Goal: Task Accomplishment & Management: Complete application form

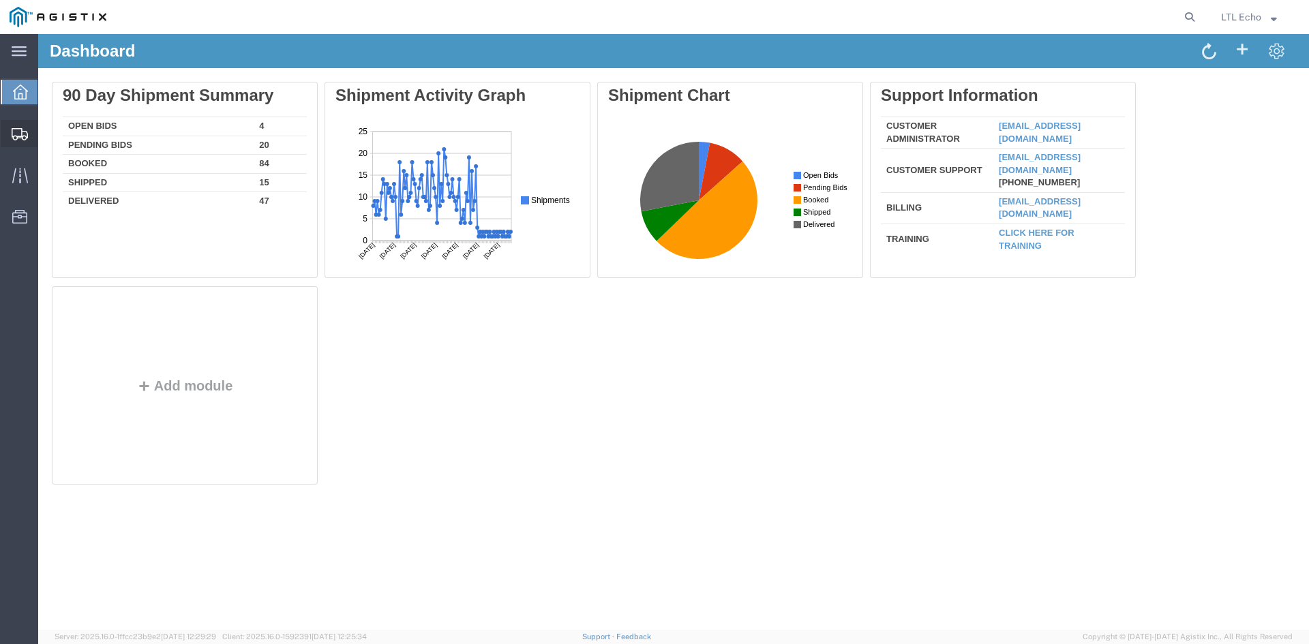
click at [16, 125] on div at bounding box center [20, 133] width 38 height 27
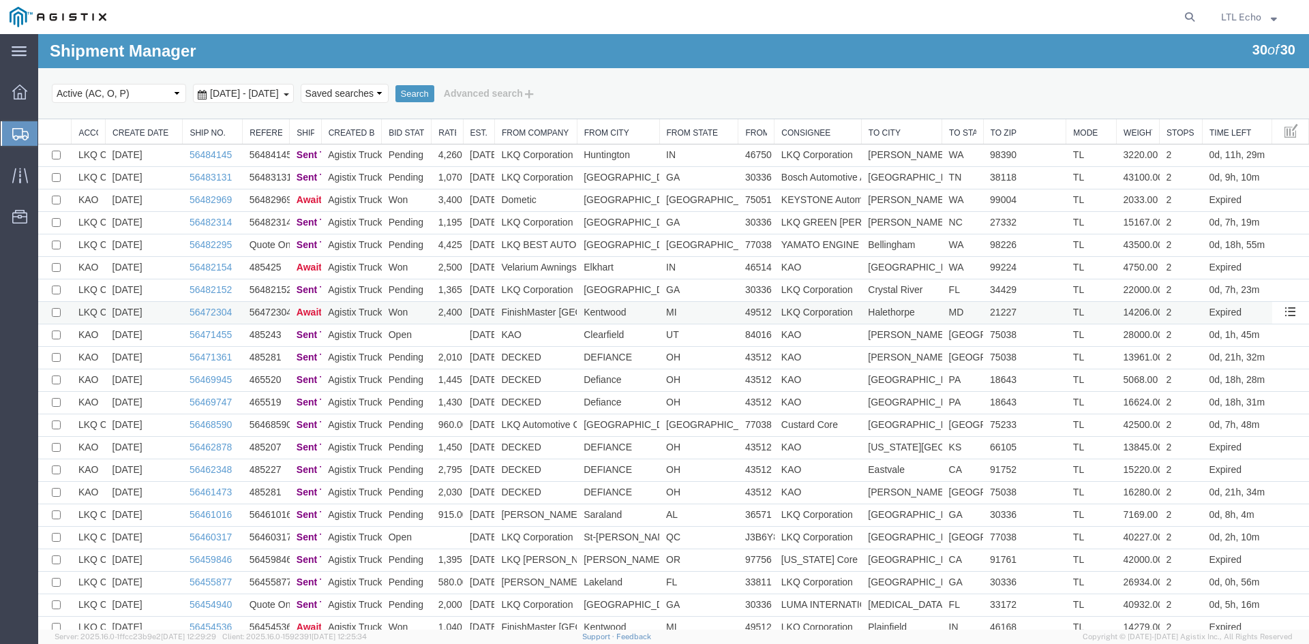
scroll to position [203, 0]
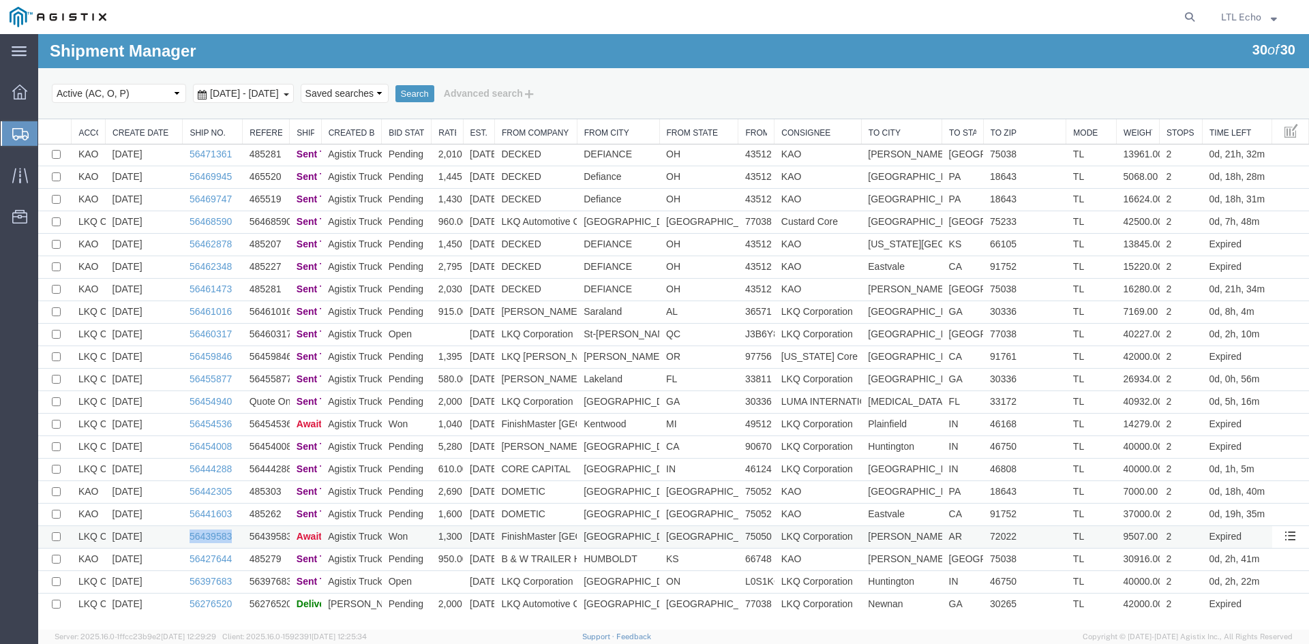
drag, startPoint x: 233, startPoint y: 537, endPoint x: 183, endPoint y: 540, distance: 49.9
click at [183, 540] on td "56439583" at bounding box center [213, 537] width 60 height 23
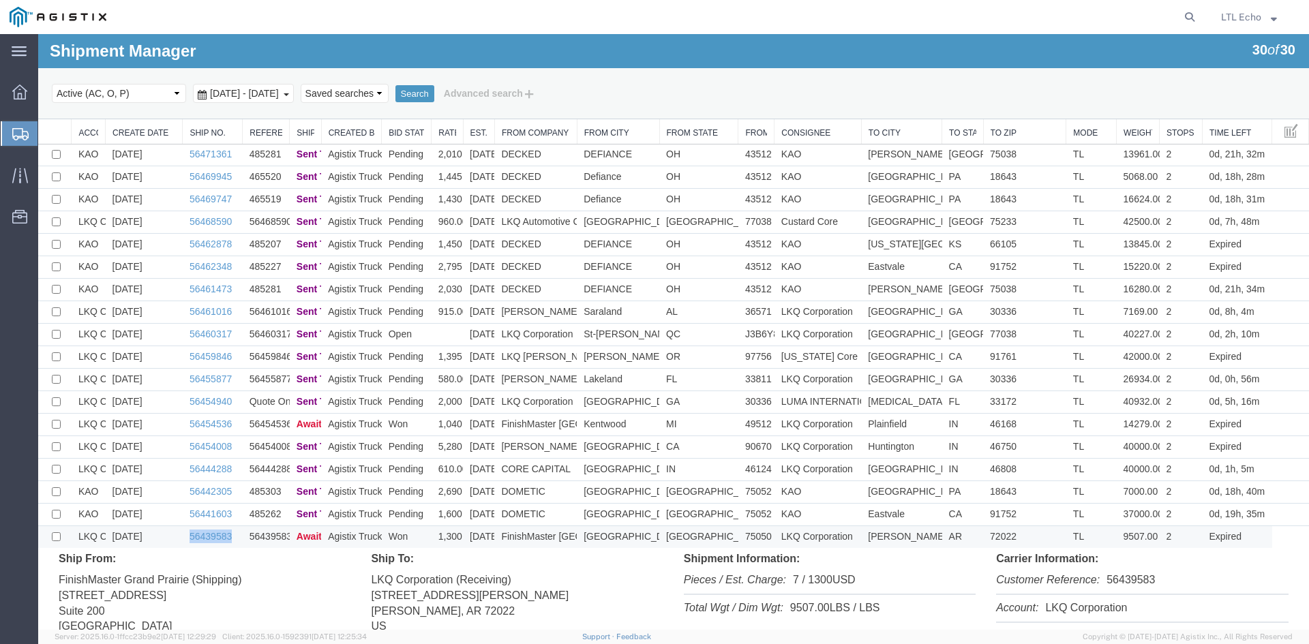
copy link "56439583"
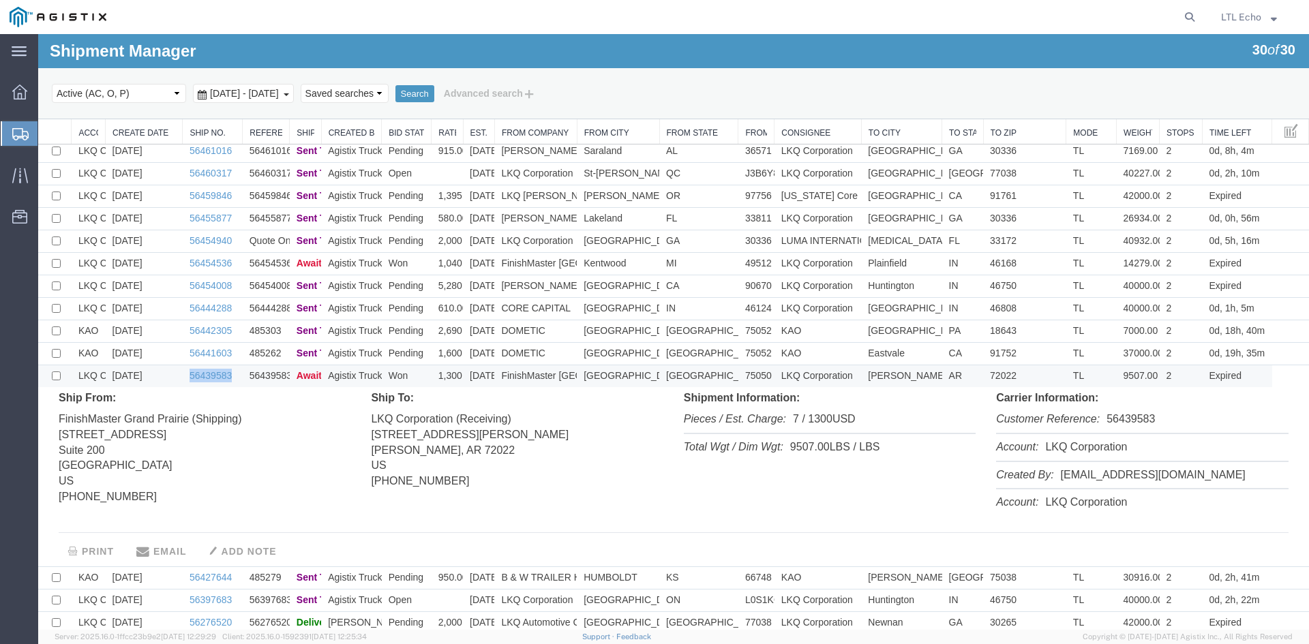
scroll to position [383, 0]
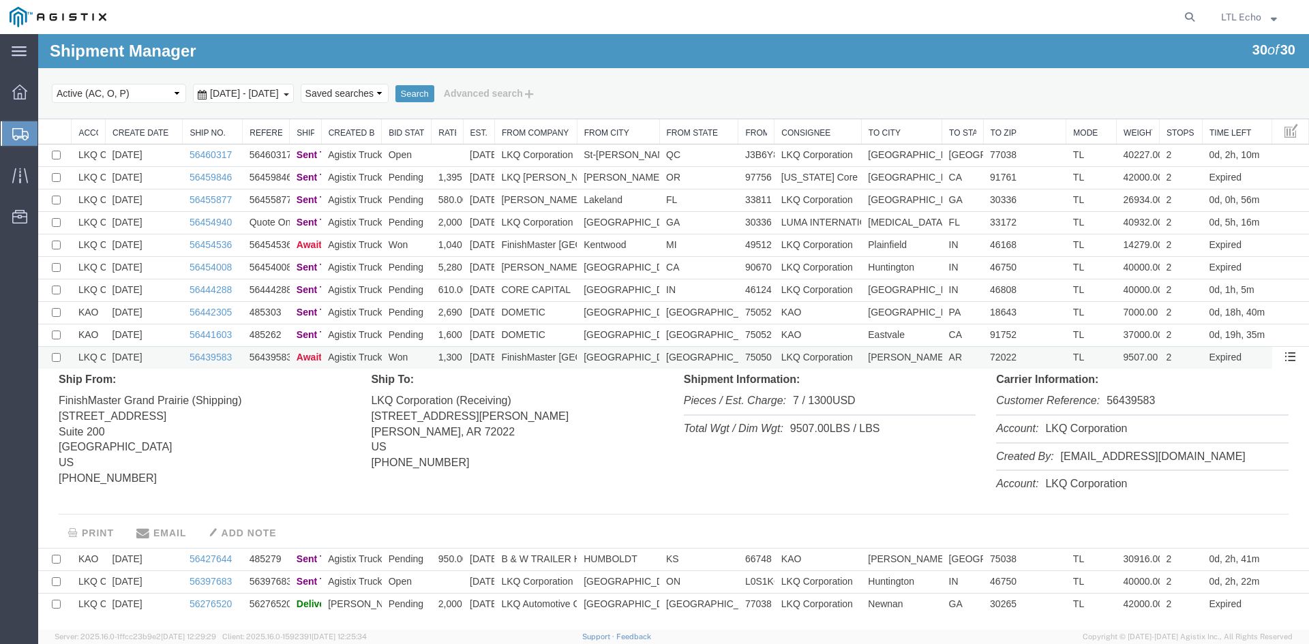
click at [434, 359] on td "1,300.00" at bounding box center [447, 358] width 31 height 23
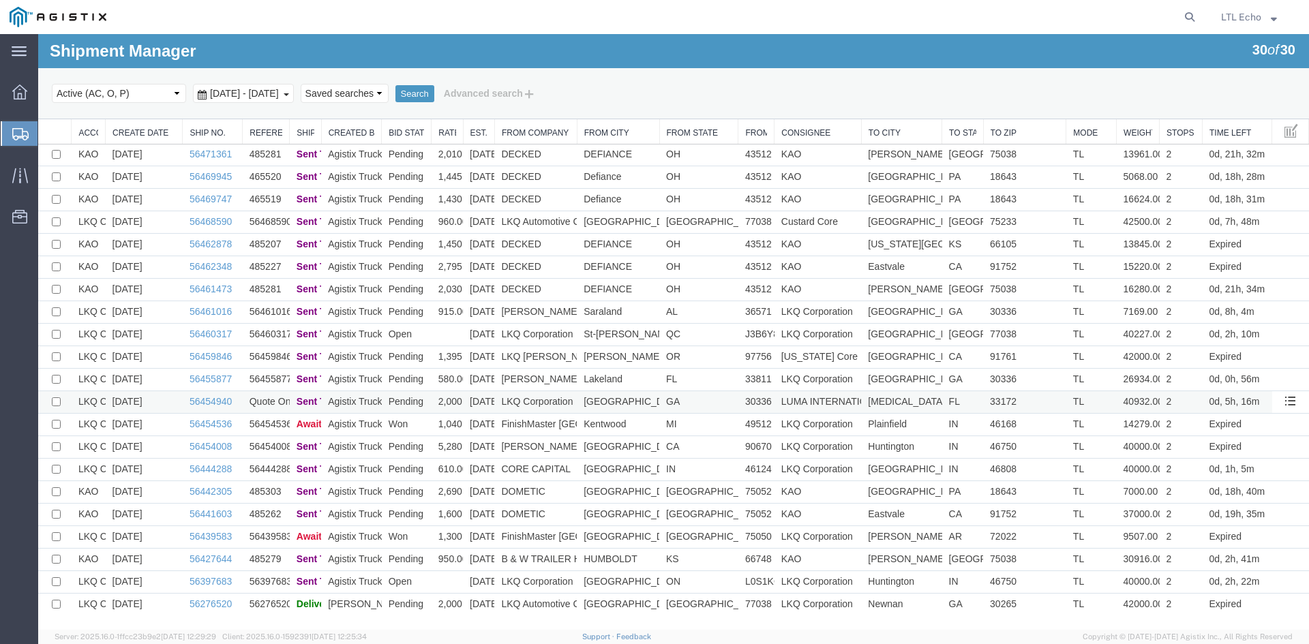
scroll to position [203, 0]
click at [209, 533] on link "56439583" at bounding box center [211, 536] width 42 height 11
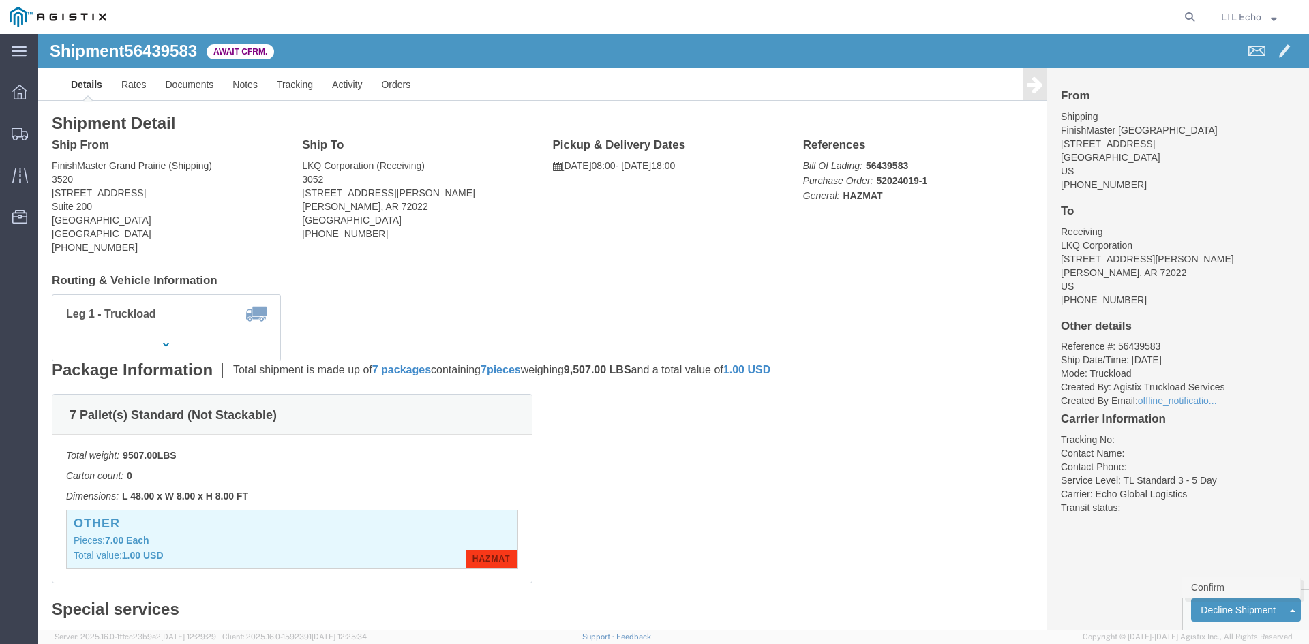
click link "Confirm"
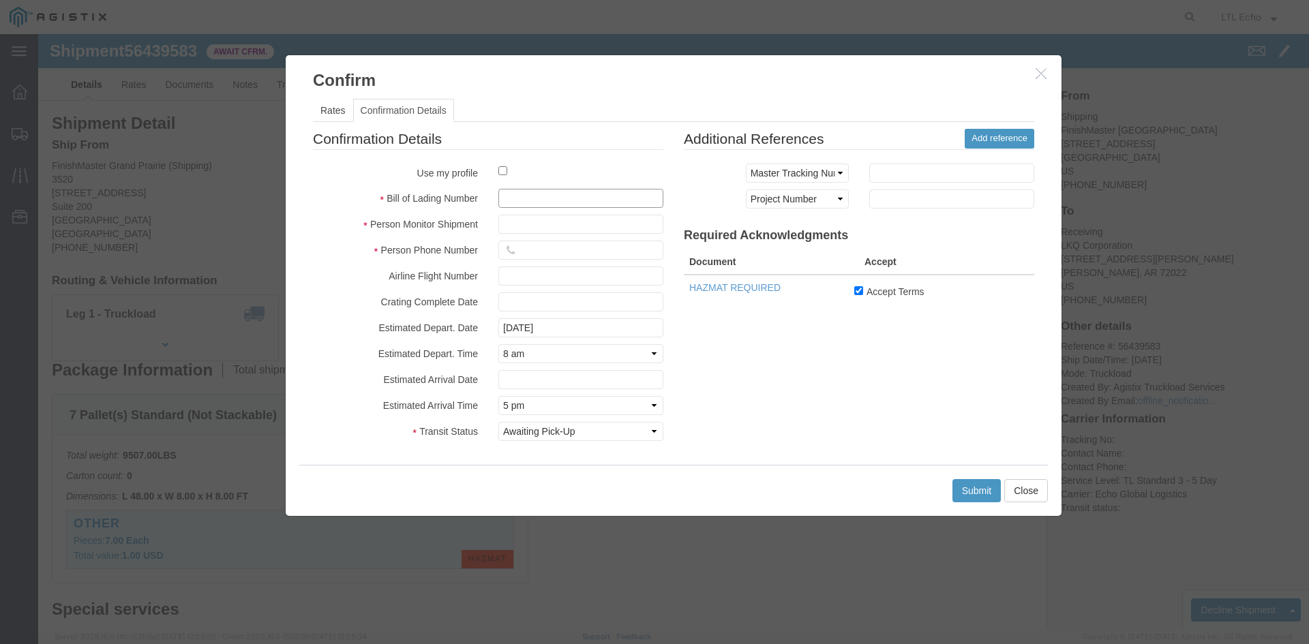
click input "text"
paste input "63836442"
type input "63836442"
click input "text"
type input "Brady Walton"
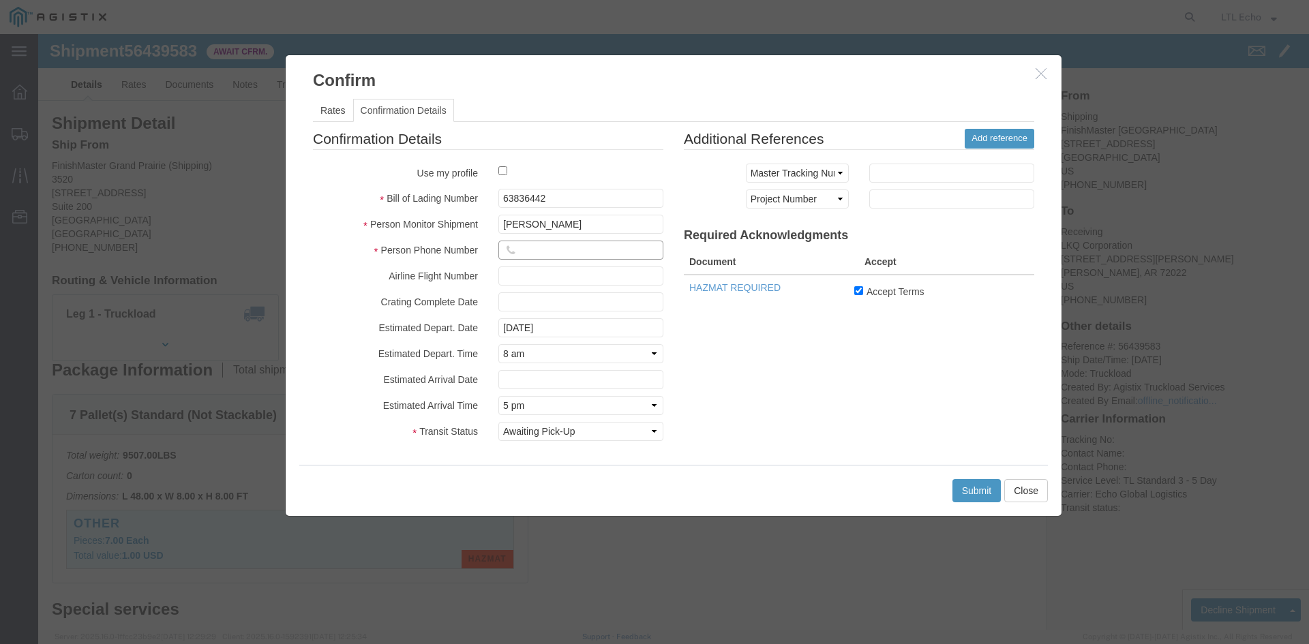
click input "text"
type input "4"
type input "3127686379"
click input "text"
paste input "63836442"
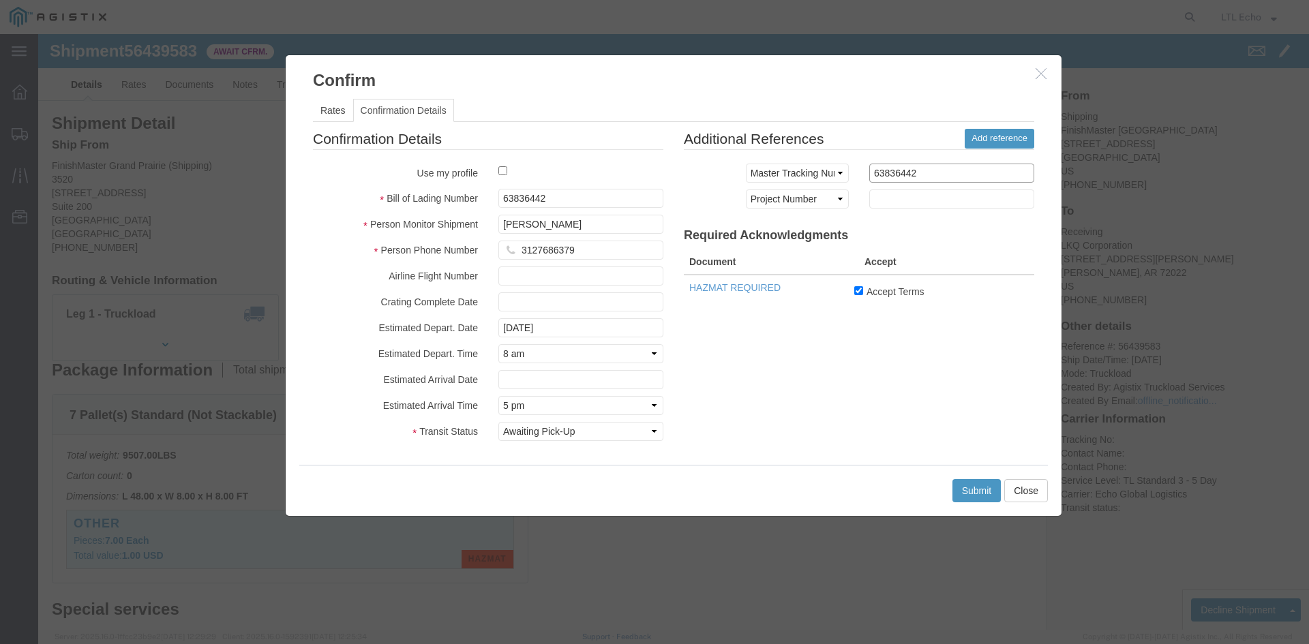
click input "63836442"
type input "6"
click select "Select Loading Started USDA Hold FDA Exam Entry Docs Received Picked Up Estimat…"
click div "Confirmation Details Use my profile Bill of Lading Number 63836442 Person Monit…"
click select "Select Loading Started USDA Hold FDA Exam Entry Docs Received Picked Up Estimat…"
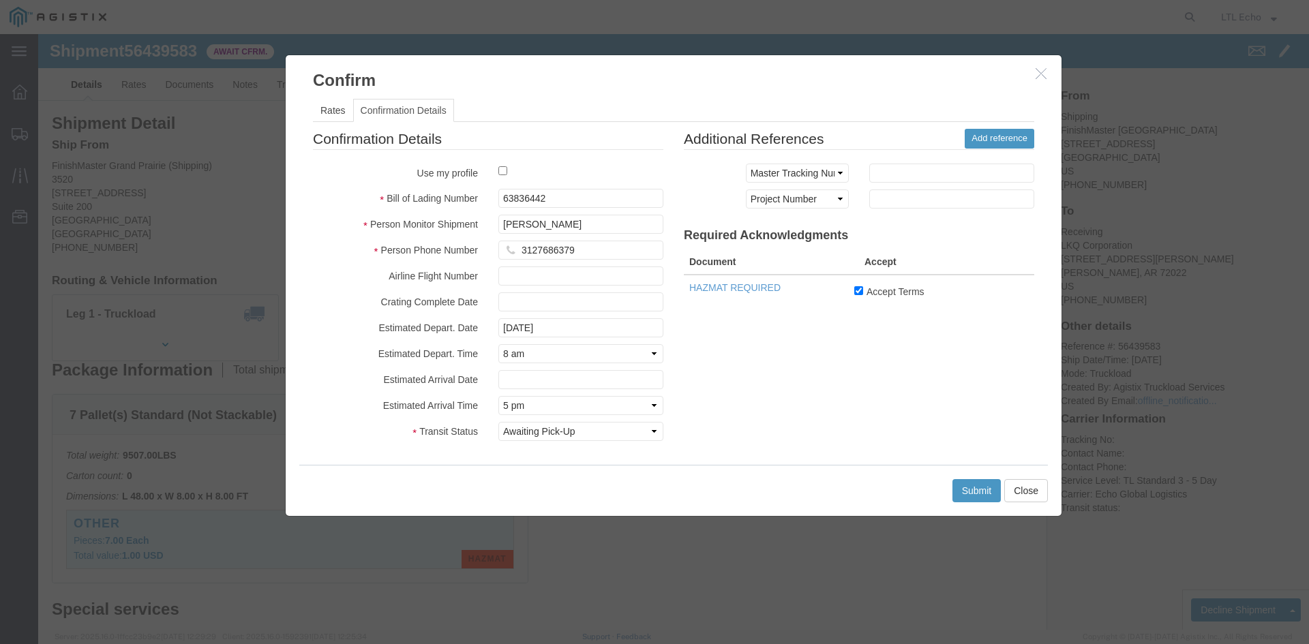
click div "Confirmation Details Use my profile Bill of Lading Number 63836442 Person Monit…"
click select "Select Loading Started USDA Hold FDA Exam Entry Docs Received Picked Up Estimat…"
select select "DELIVRED"
click select "Select Loading Started USDA Hold FDA Exam Entry Docs Received Picked Up Estimat…"
click button "Submit"
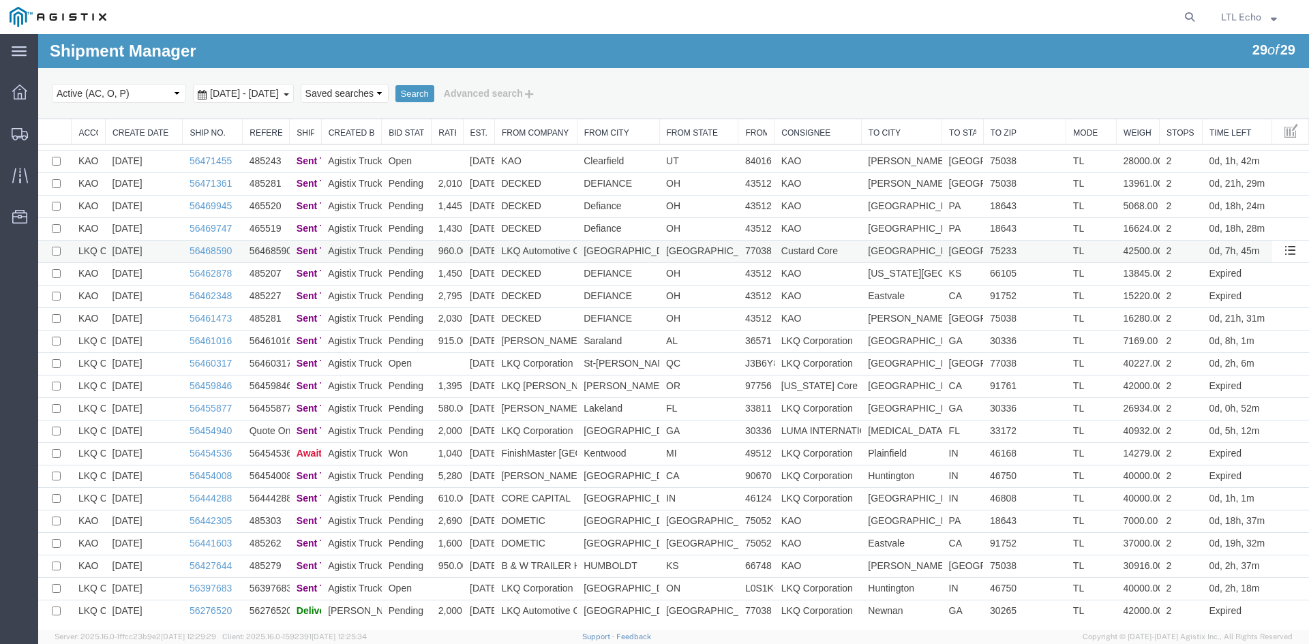
scroll to position [181, 0]
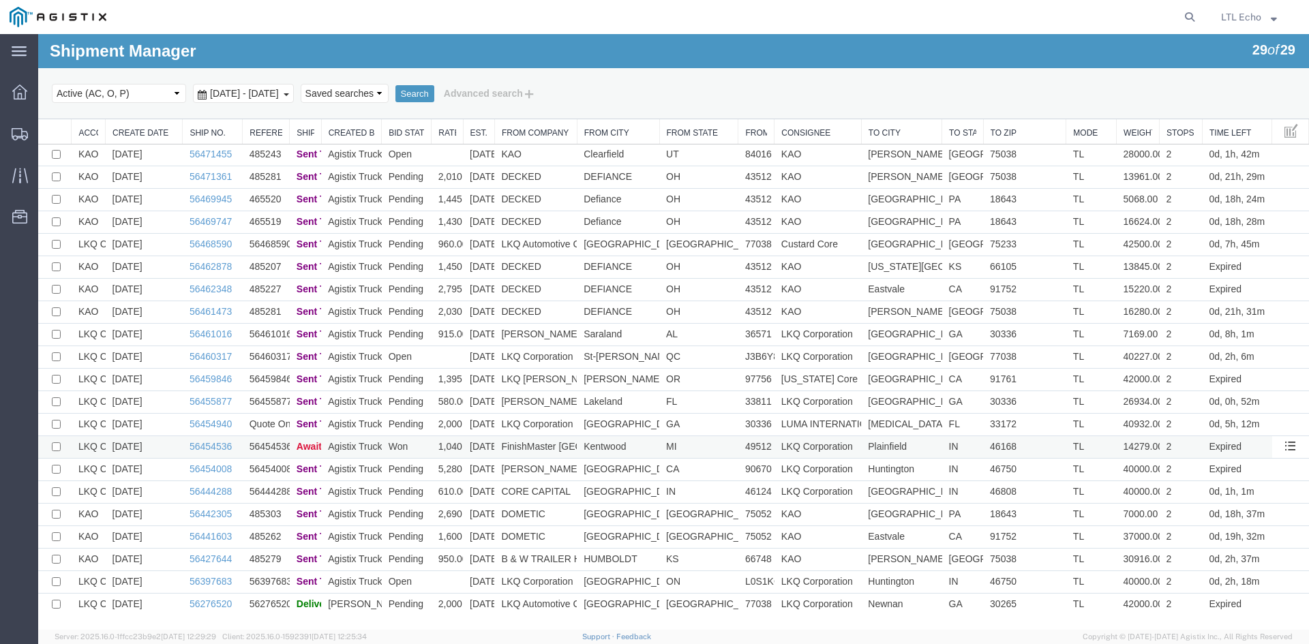
drag, startPoint x: 234, startPoint y: 443, endPoint x: 174, endPoint y: 450, distance: 60.4
click at [174, 450] on tr "LKQ Corporation 08/11/25 56454536 56454536 Await Cfrm. Agistix Truckload Servic…" at bounding box center [673, 447] width 1271 height 23
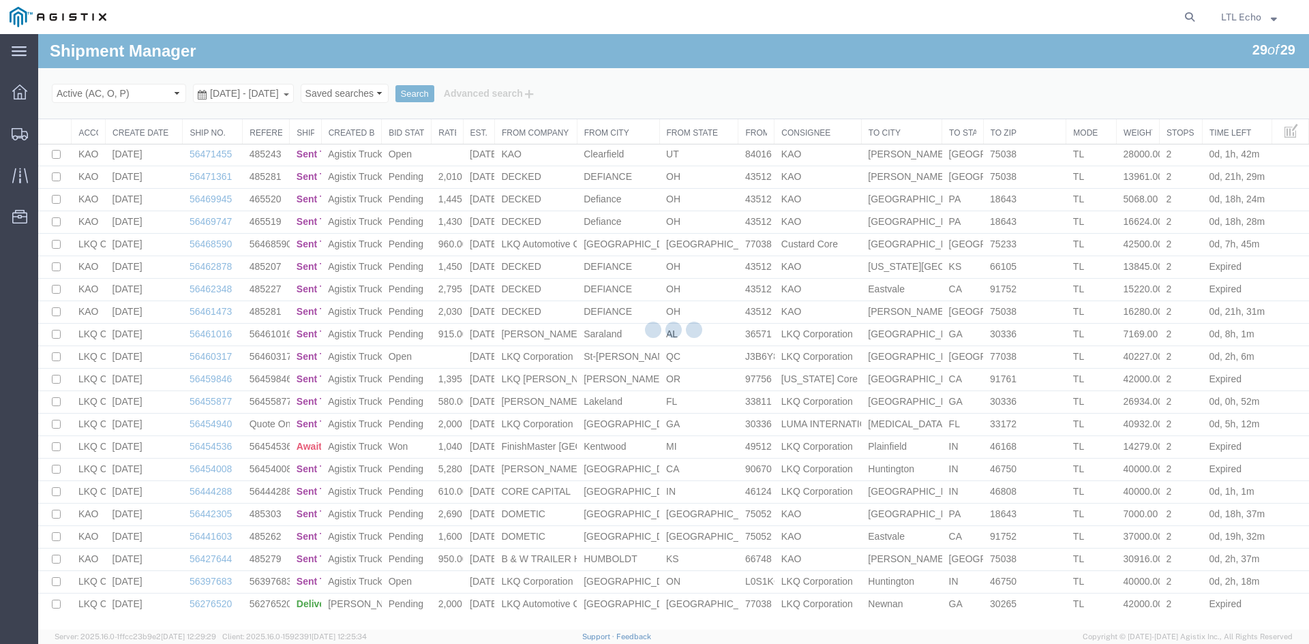
copy tr "56454536"
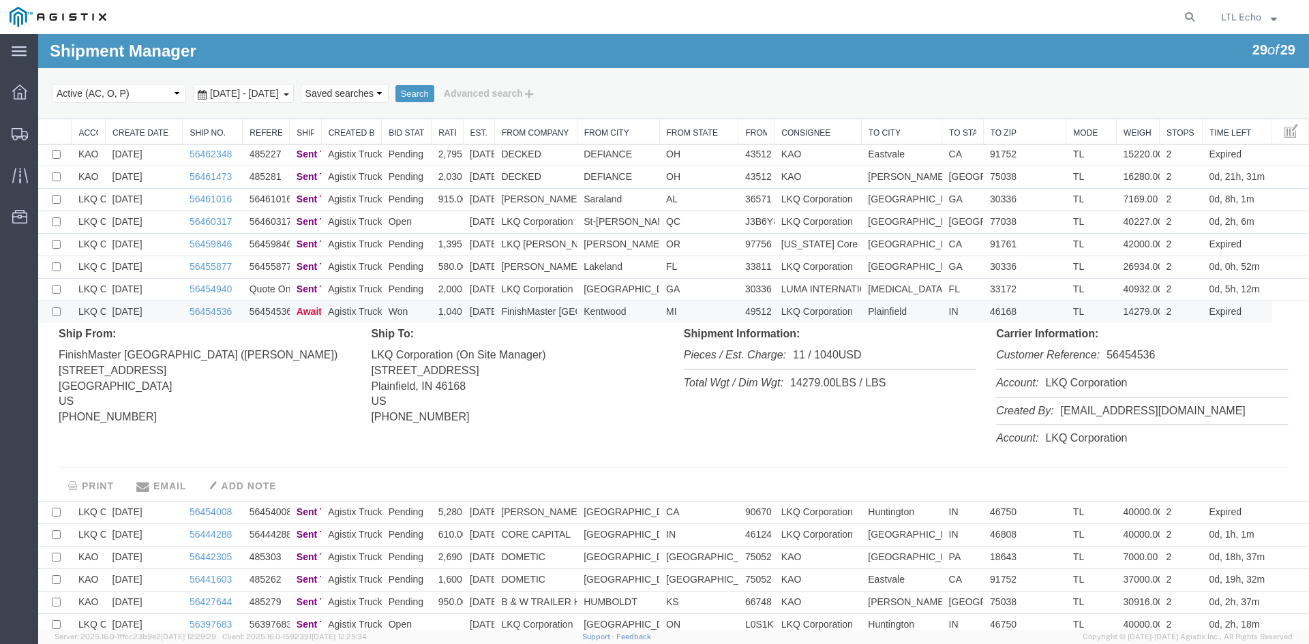
scroll to position [359, 0]
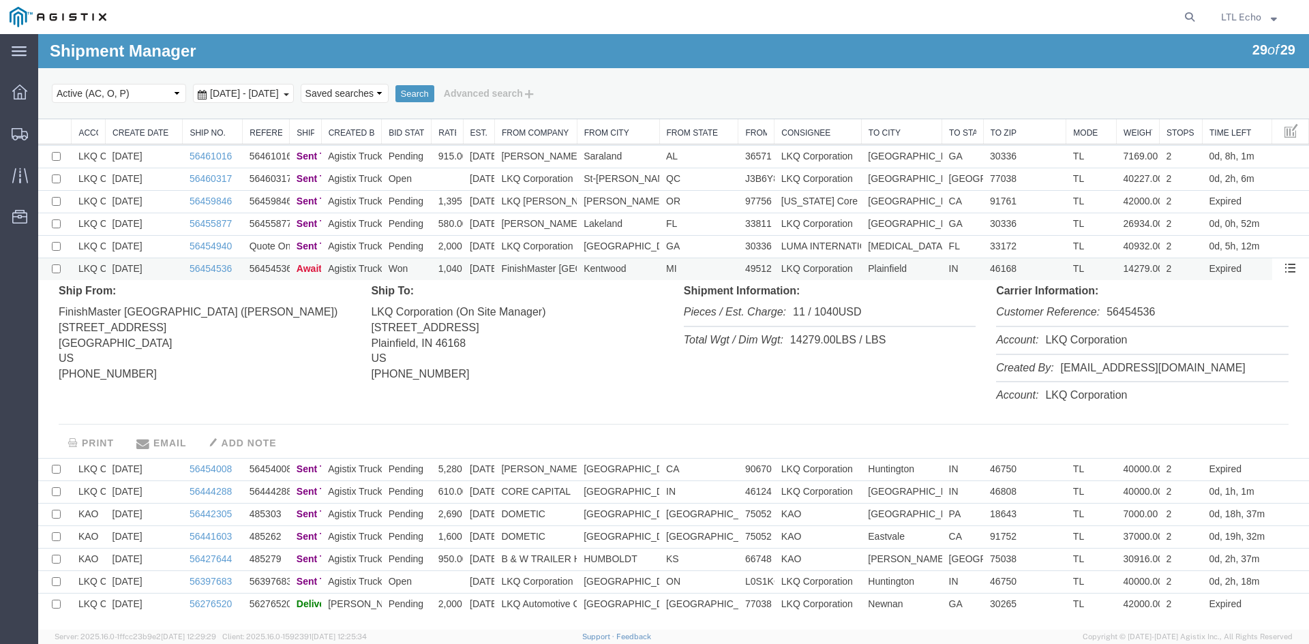
drag, startPoint x: 167, startPoint y: 265, endPoint x: 187, endPoint y: 269, distance: 20.2
click at [168, 265] on td "[DATE]" at bounding box center [144, 269] width 77 height 23
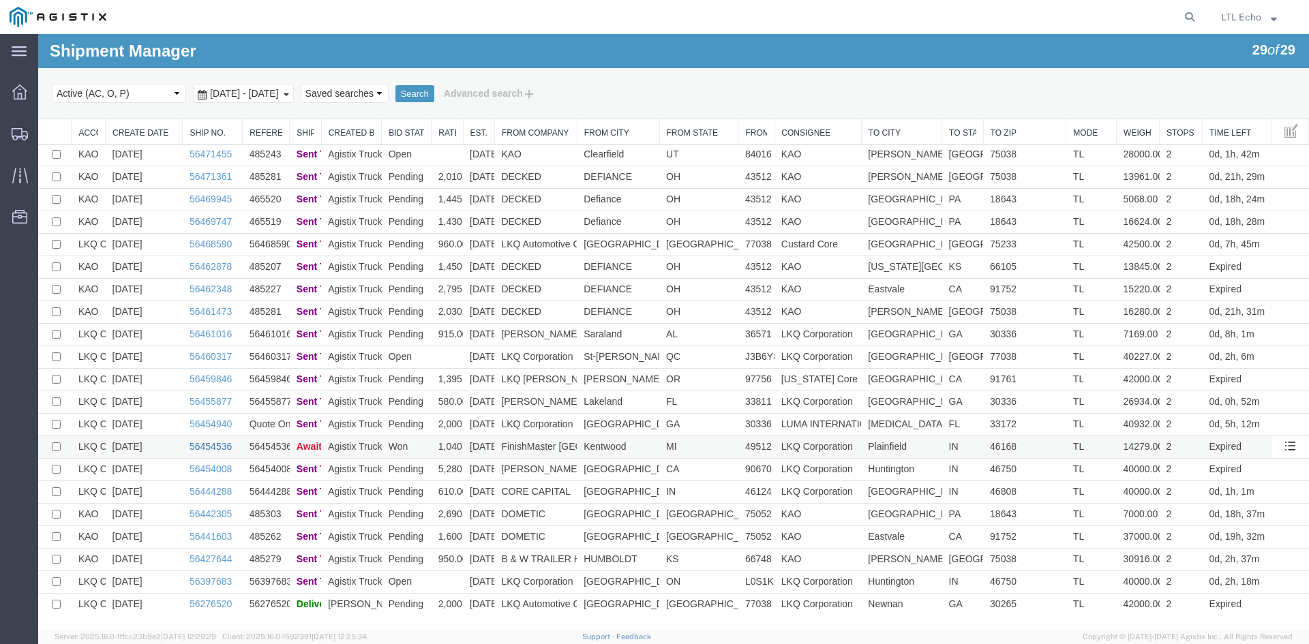
scroll to position [181, 0]
click at [203, 267] on link "56462878" at bounding box center [211, 266] width 42 height 11
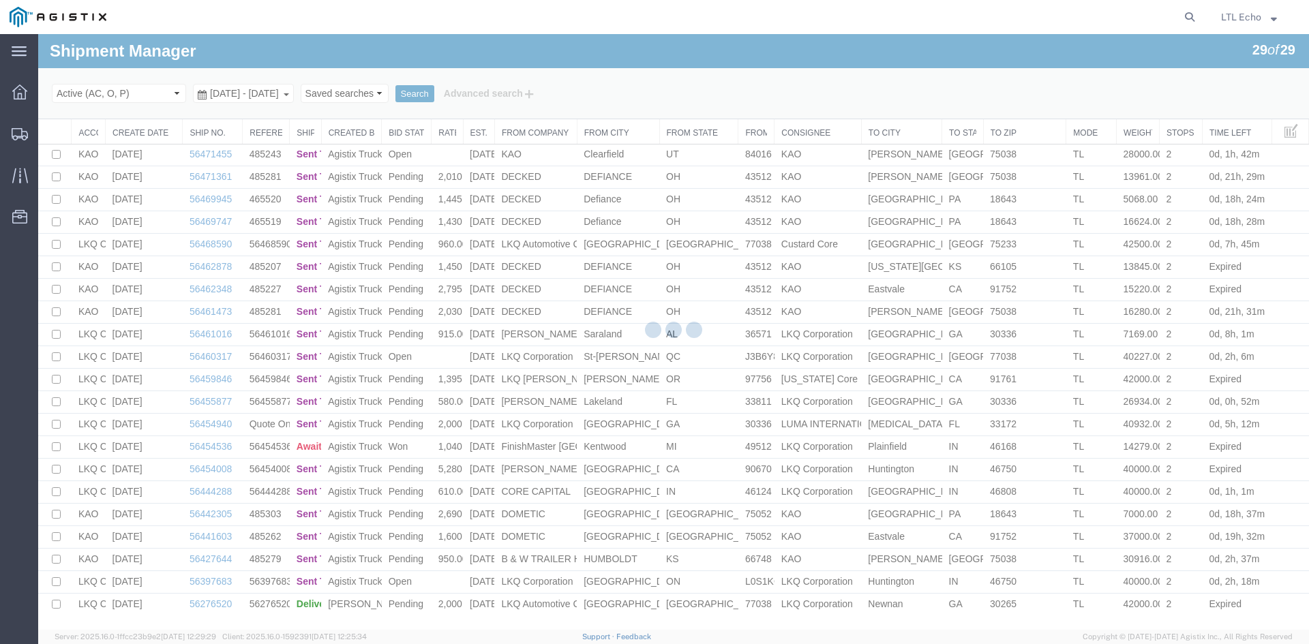
click at [211, 449] on div at bounding box center [673, 332] width 1271 height 596
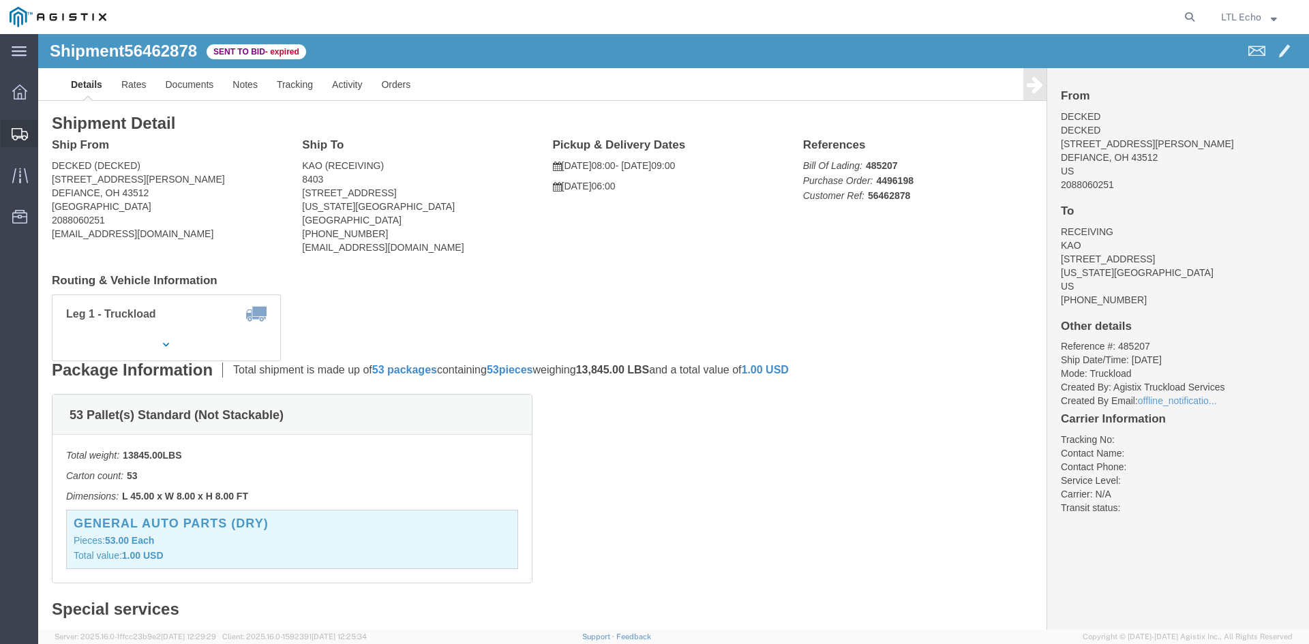
click at [18, 132] on icon at bounding box center [20, 134] width 16 height 12
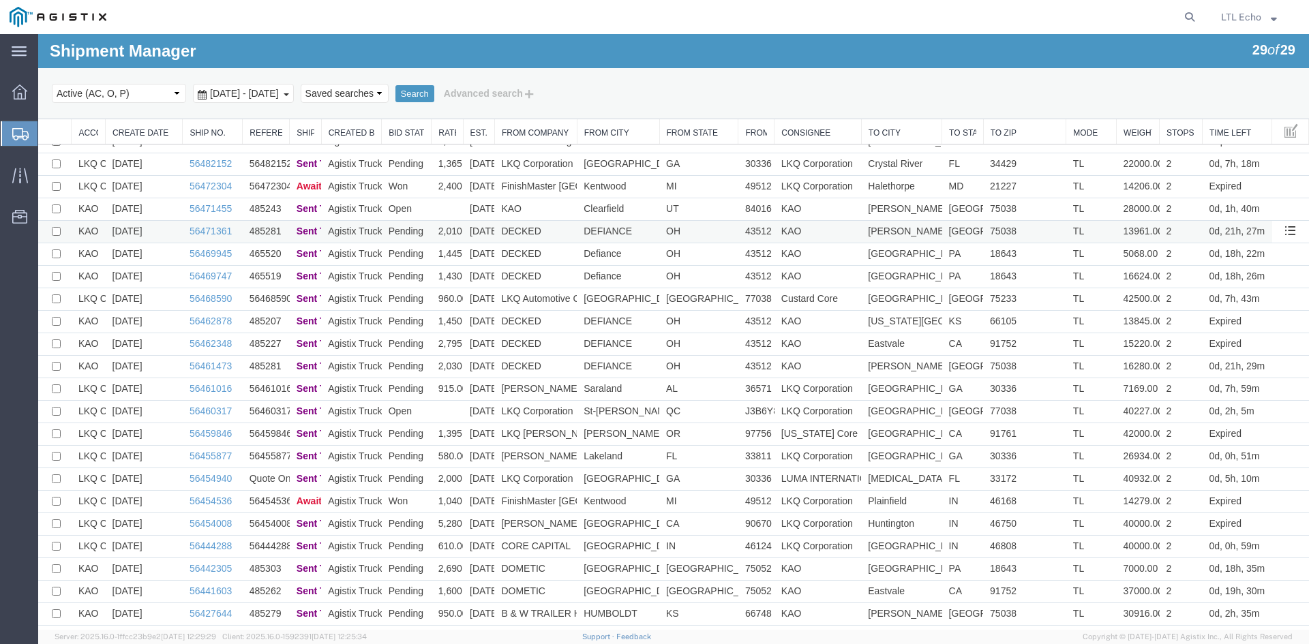
scroll to position [181, 0]
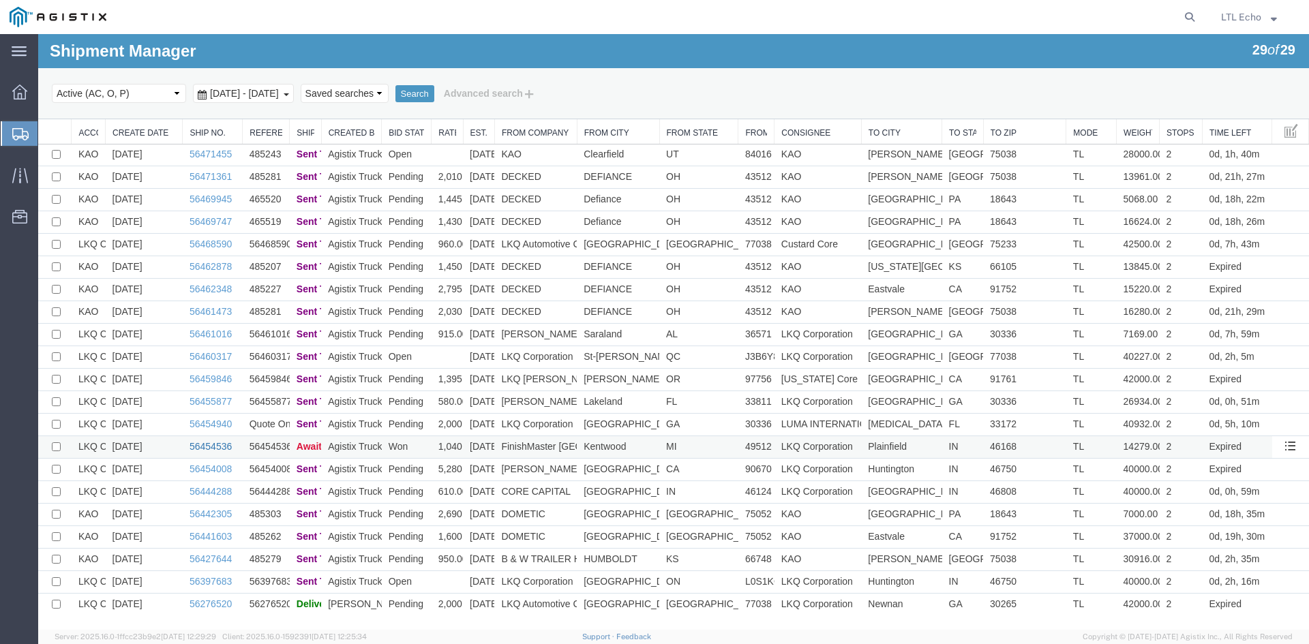
click at [215, 446] on link "56454536" at bounding box center [211, 446] width 42 height 11
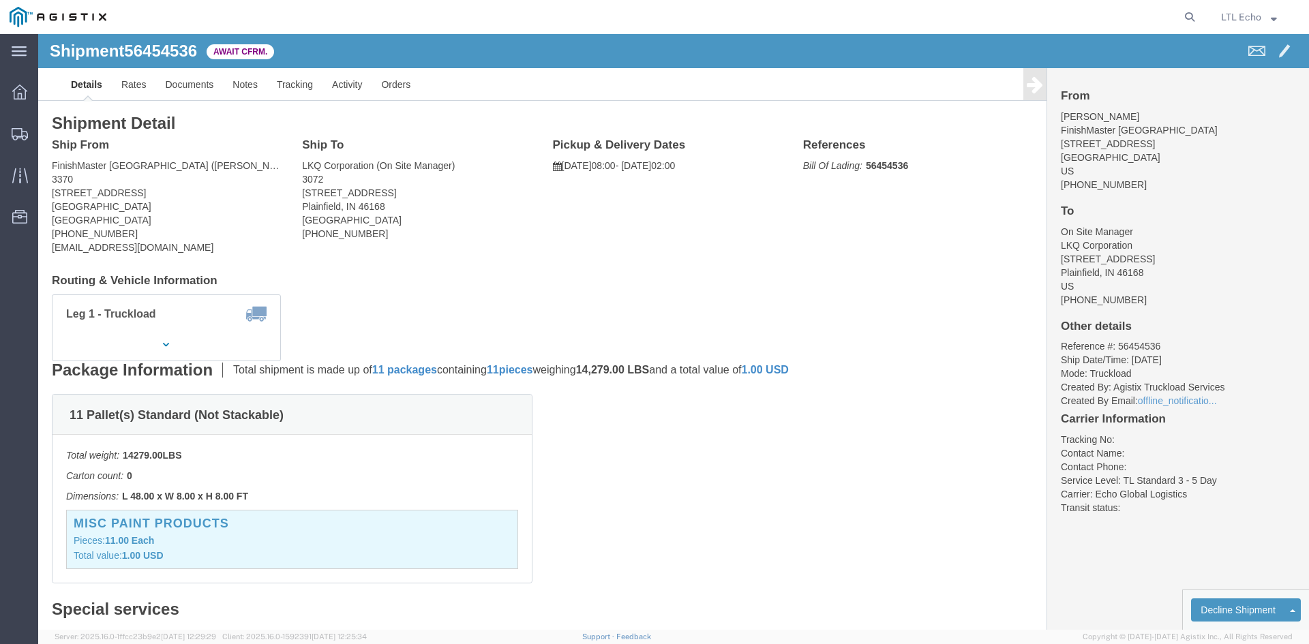
click link "Confirm"
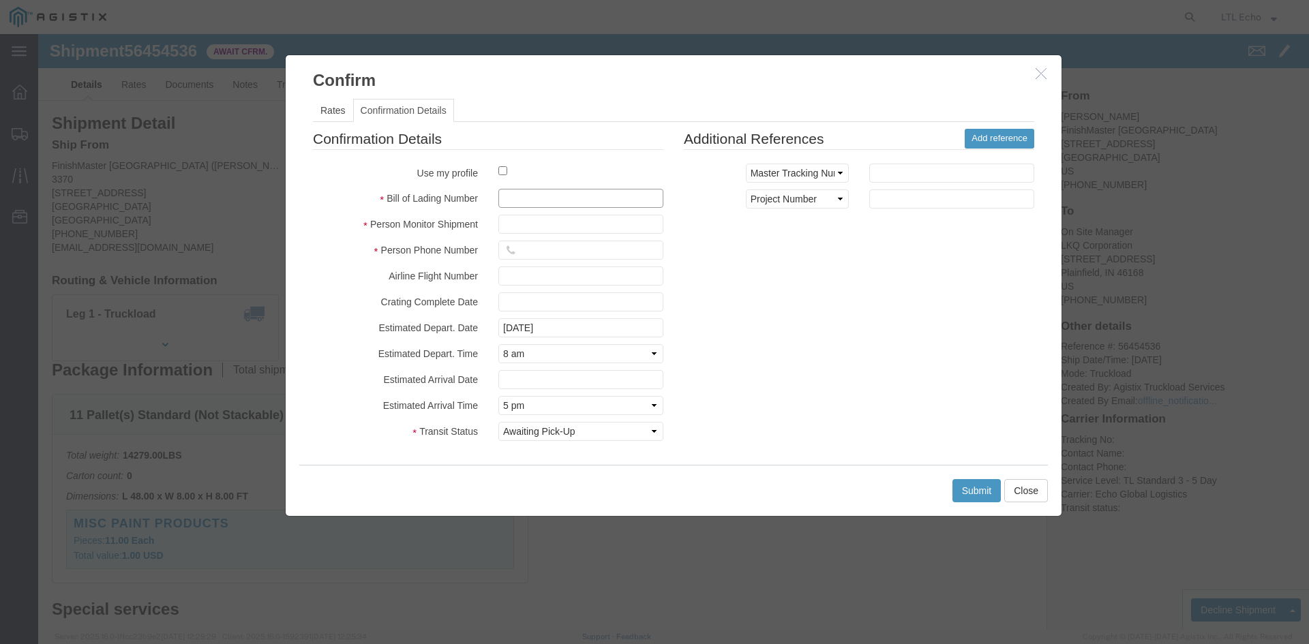
click input "text"
paste input "63853255"
type input "63853255"
click input "text"
type input "Brady Walton"
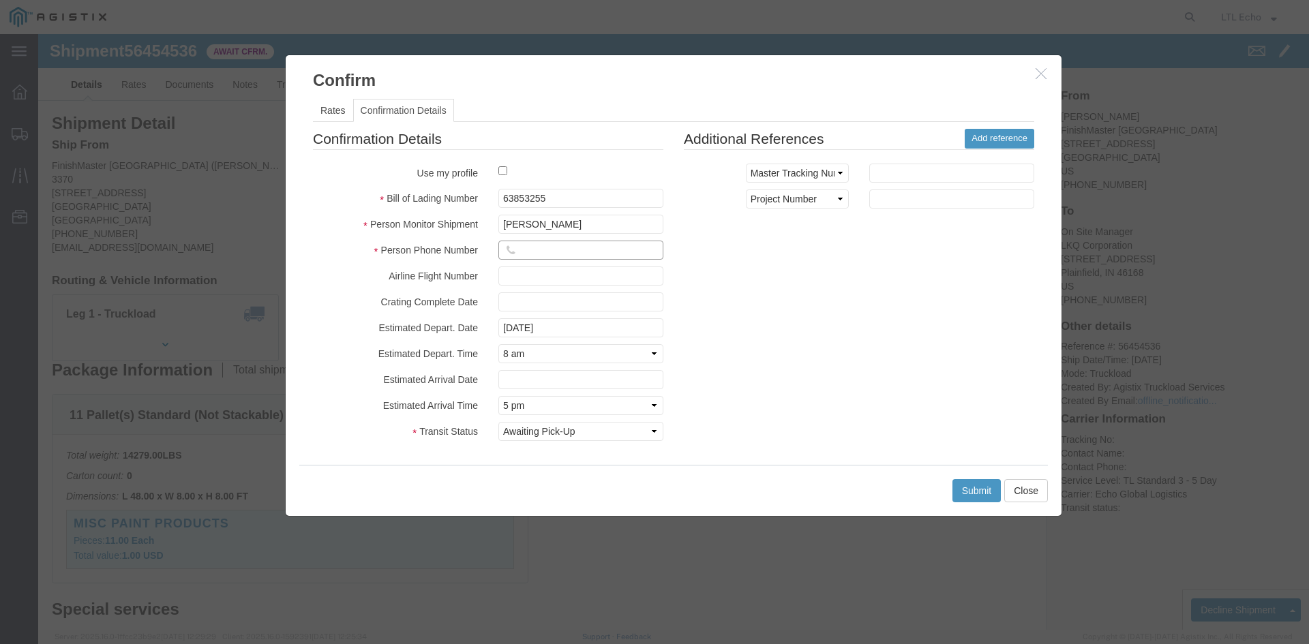
click input "text"
type input "3127686379"
click div "Confirmation Details Use my profile Bill of Lading Number 63853255 Person Monit…"
click select "Select Loading Started USDA Hold FDA Exam Entry Docs Received Picked Up Estimat…"
select select "PICKEDUP"
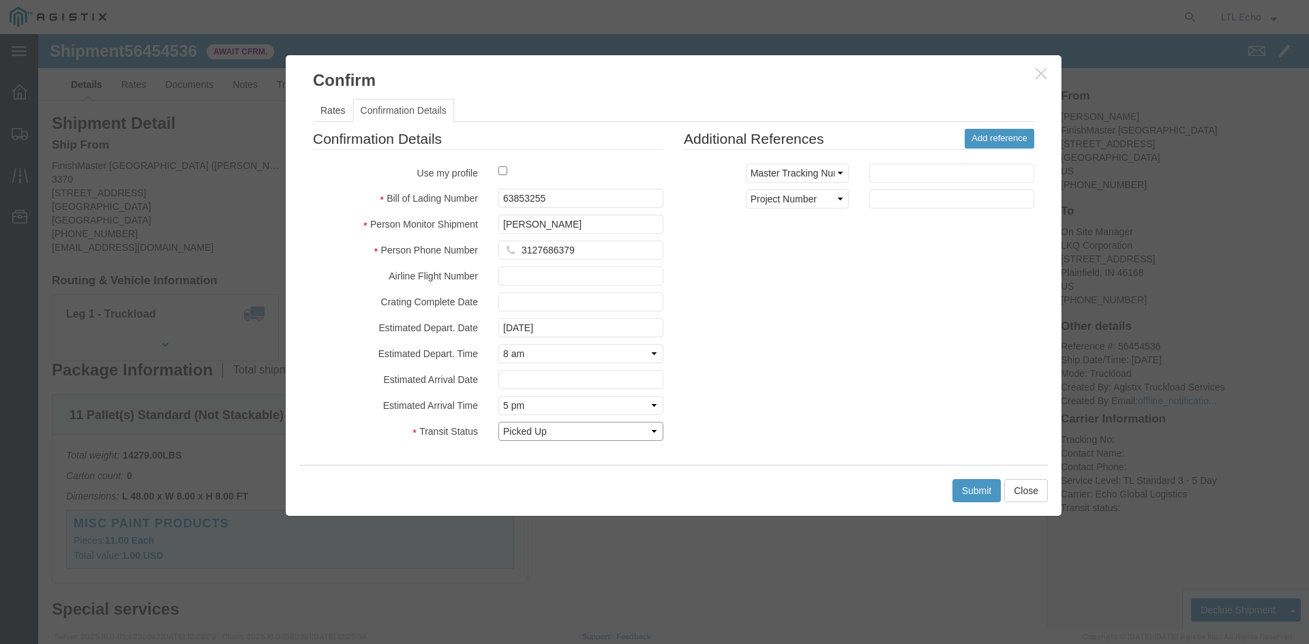
click select "Select Loading Started USDA Hold FDA Exam Entry Docs Received Picked Up Estimat…"
click div "Confirmation Details Use my profile Bill of Lading Number 63853255 Person Monit…"
click button "Submit"
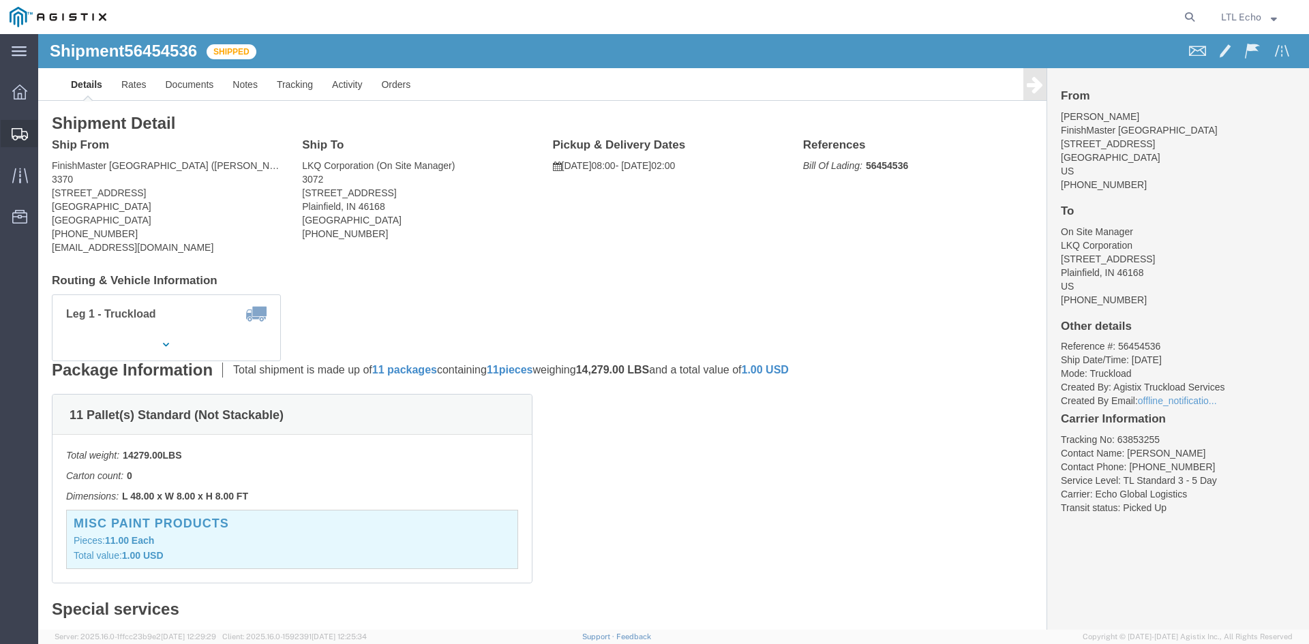
click at [19, 136] on icon at bounding box center [20, 134] width 16 height 12
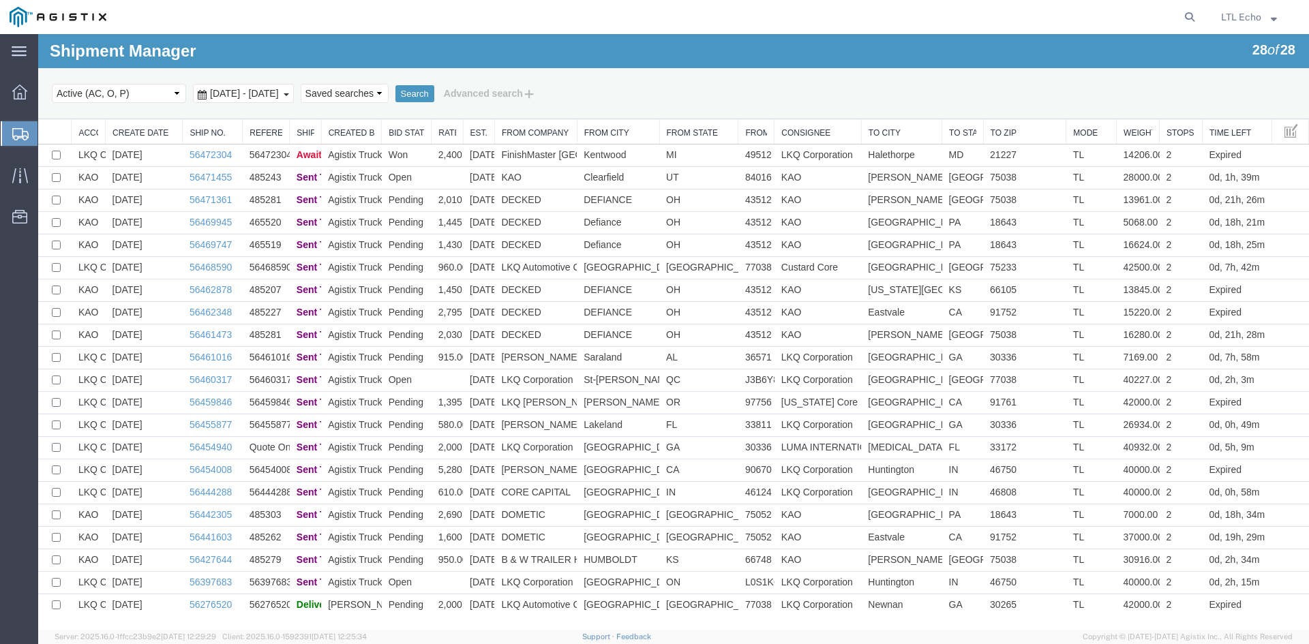
scroll to position [158, 0]
click at [215, 604] on link "56276520" at bounding box center [211, 604] width 42 height 11
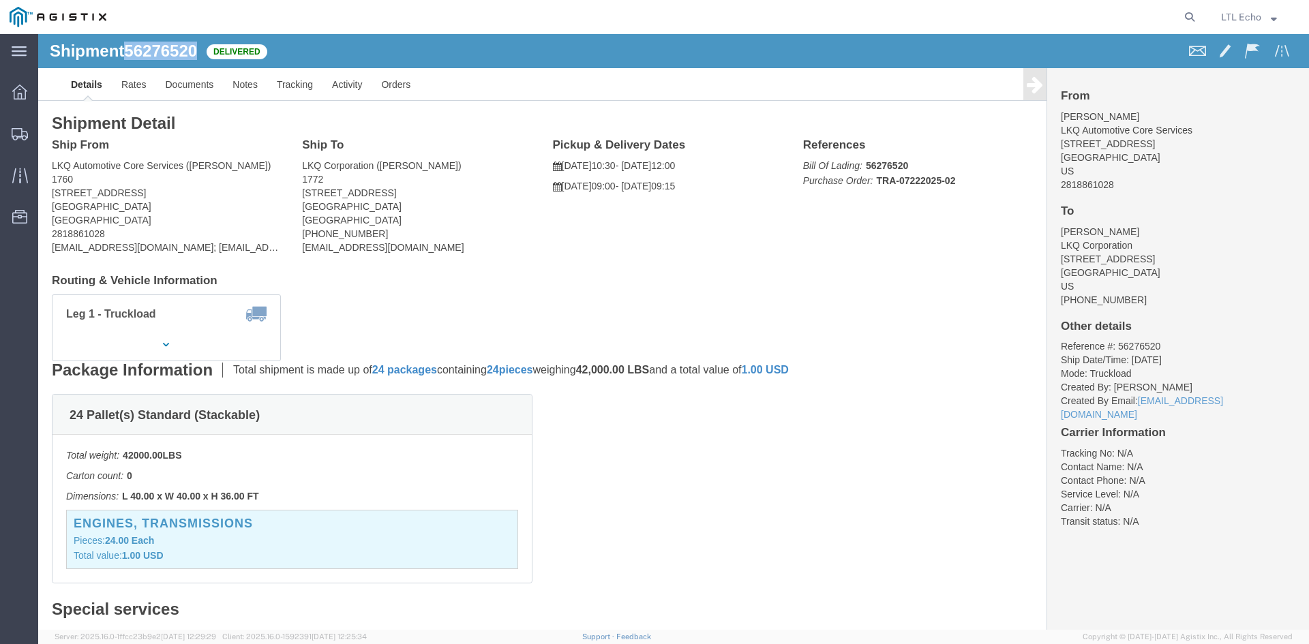
drag, startPoint x: 165, startPoint y: 13, endPoint x: 90, endPoint y: 18, distance: 75.2
click div "Shipment 56276520 Delivered"
copy span "56276520"
click at [20, 130] on icon at bounding box center [20, 134] width 16 height 12
